Goal: Task Accomplishment & Management: Manage account settings

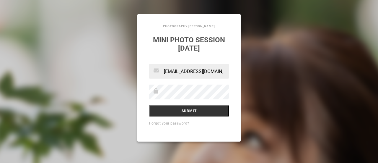
type input "[EMAIL_ADDRESS][DOMAIN_NAME]"
click at [204, 110] on input "Submit" at bounding box center [189, 110] width 80 height 11
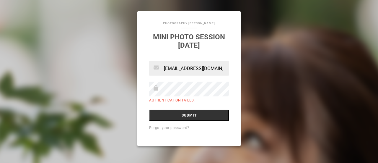
click at [215, 70] on input "myok353@gmail.com" at bounding box center [189, 68] width 80 height 14
type input "m"
type input "swa"
click at [209, 34] on link "mini photo session [DATE]" at bounding box center [189, 41] width 72 height 17
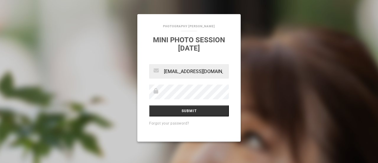
type input "[EMAIL_ADDRESS][DOMAIN_NAME]"
click at [183, 111] on input "Submit" at bounding box center [189, 110] width 80 height 11
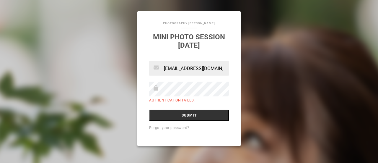
click at [183, 111] on input "Submit" at bounding box center [189, 114] width 80 height 11
click at [183, 116] on input "Submit" at bounding box center [189, 114] width 80 height 11
drag, startPoint x: 183, startPoint y: 116, endPoint x: 257, endPoint y: 74, distance: 84.2
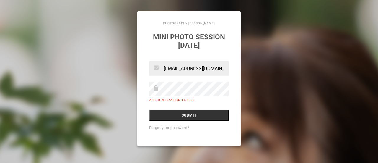
click at [257, 74] on div "Photography Aya mini photo session 2025 July siwany365@gmail.cm Authentication …" at bounding box center [189, 81] width 378 height 163
click at [216, 70] on input "[EMAIL_ADDRESS][DOMAIN_NAME]" at bounding box center [189, 68] width 80 height 14
type input "siwany365@gmail.com"
click at [198, 112] on input "Submit" at bounding box center [189, 114] width 80 height 11
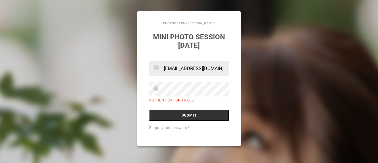
click at [215, 69] on input "[EMAIL_ADDRESS][DOMAIN_NAME]" at bounding box center [189, 68] width 80 height 14
type input "s"
click at [215, 69] on input "text" at bounding box center [189, 68] width 80 height 14
type input "[EMAIL_ADDRESS][DOMAIN_NAME]"
click at [178, 127] on link "Forgot your password?" at bounding box center [169, 127] width 40 height 4
